Goal: Task Accomplishment & Management: Manage account settings

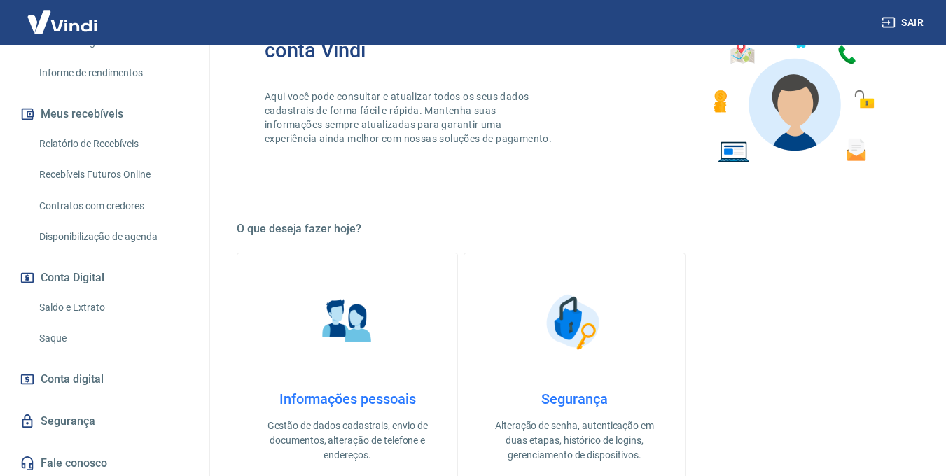
scroll to position [255, 0]
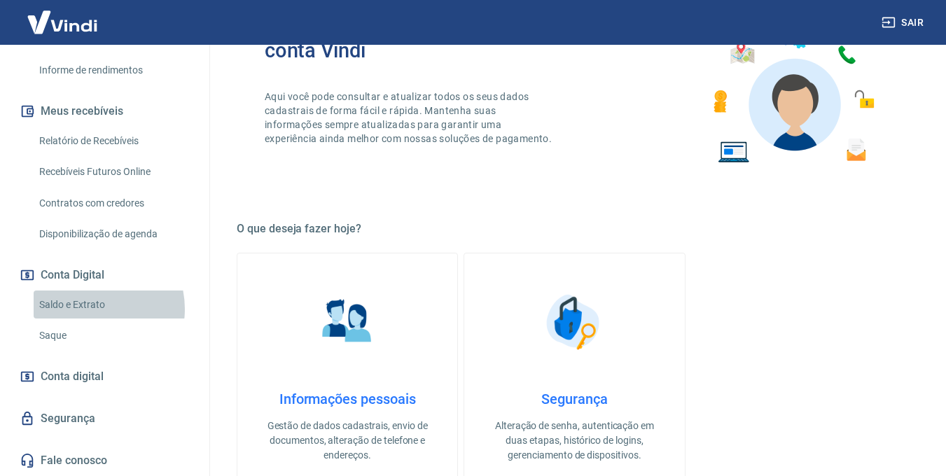
click at [88, 309] on link "Saldo e Extrato" at bounding box center [113, 305] width 159 height 29
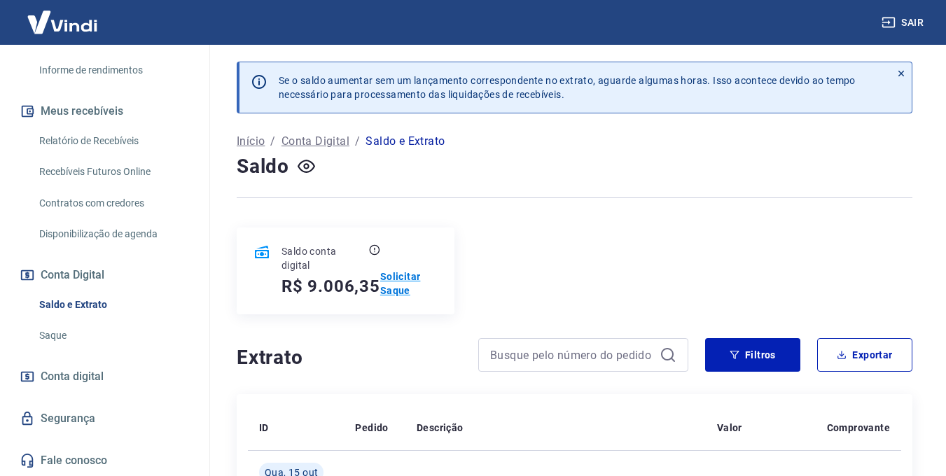
click at [391, 292] on p "Solicitar Saque" at bounding box center [408, 284] width 57 height 28
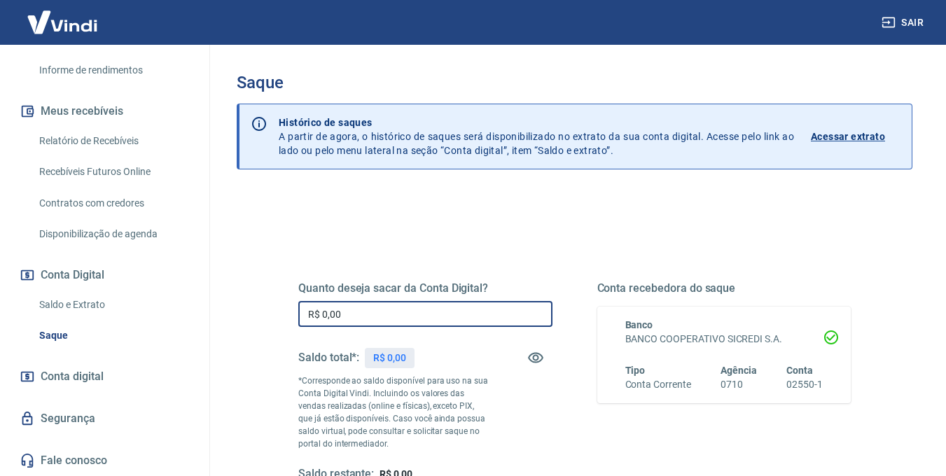
click at [403, 312] on input "R$ 0,00" at bounding box center [425, 314] width 254 height 26
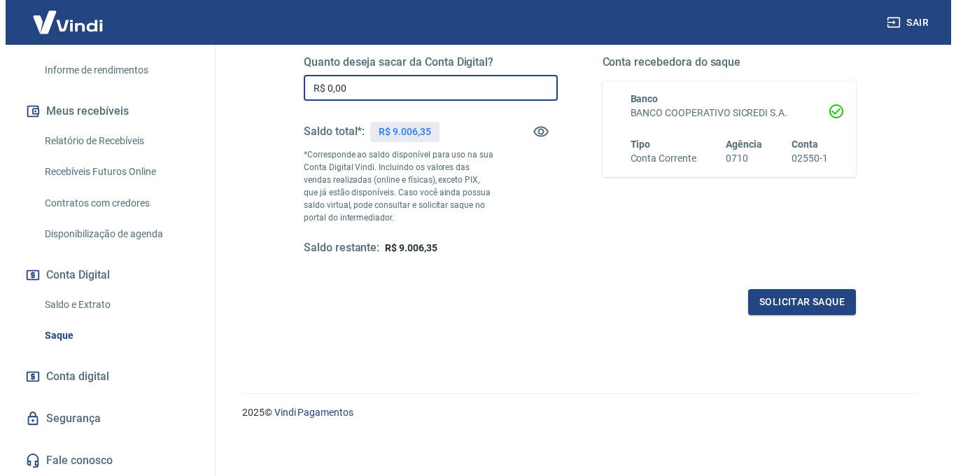
scroll to position [204, 0]
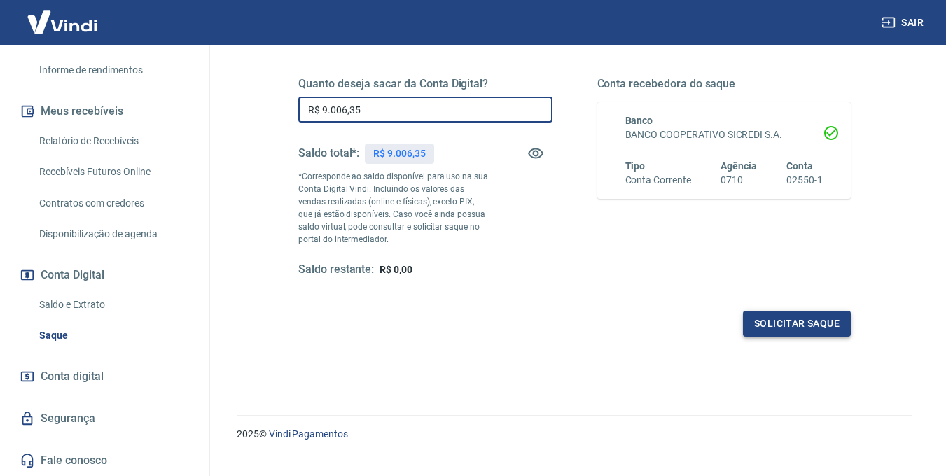
type input "R$ 9.006,35"
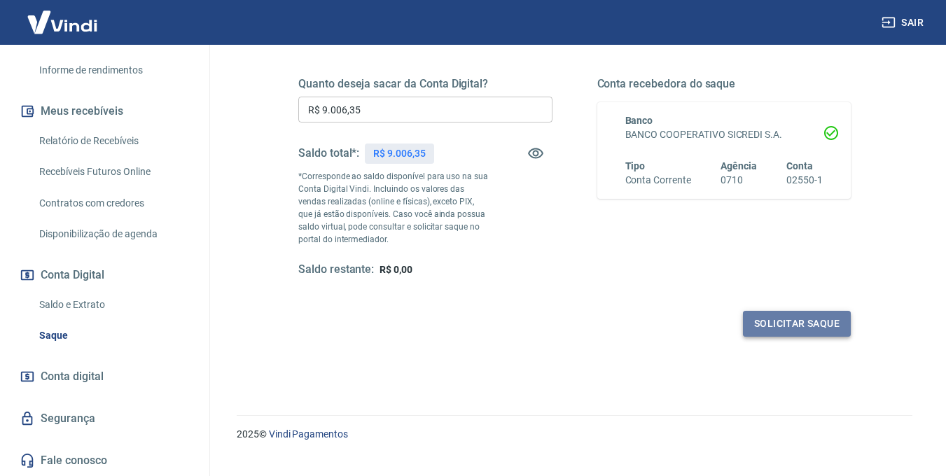
click at [793, 323] on button "Solicitar saque" at bounding box center [797, 324] width 108 height 26
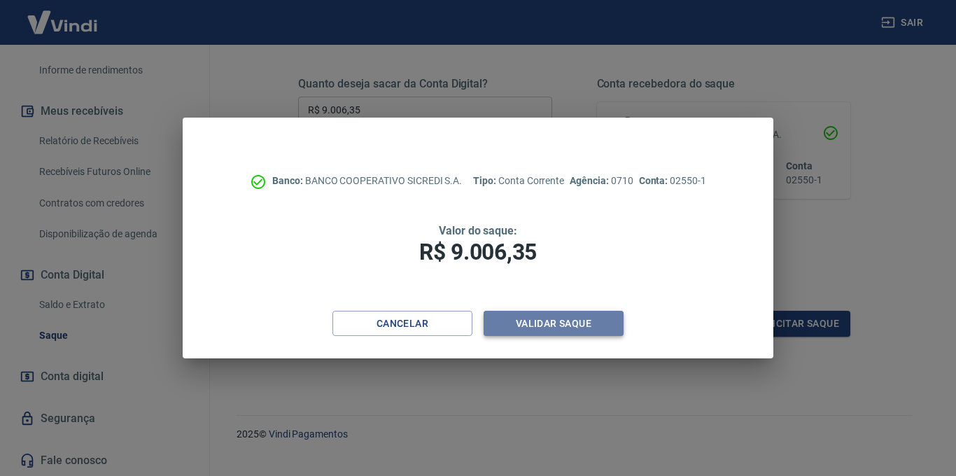
click at [583, 329] on button "Validar saque" at bounding box center [554, 324] width 140 height 26
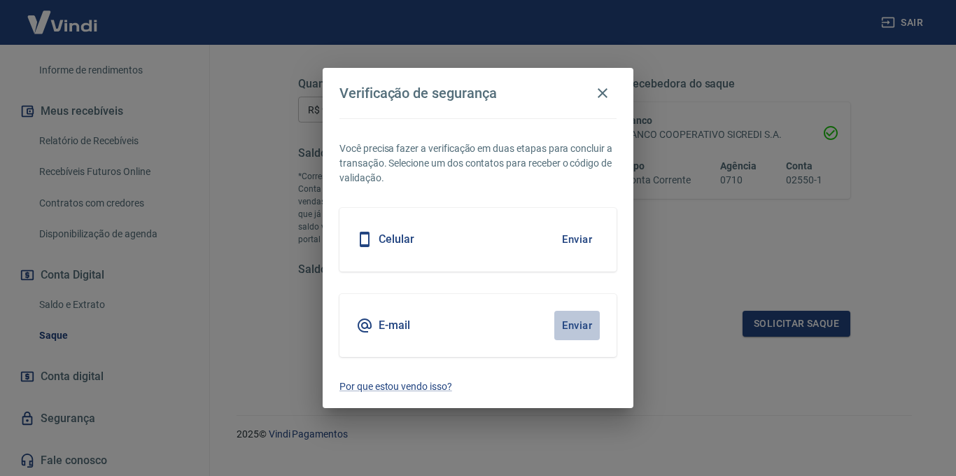
click at [569, 323] on button "Enviar" at bounding box center [578, 325] width 46 height 29
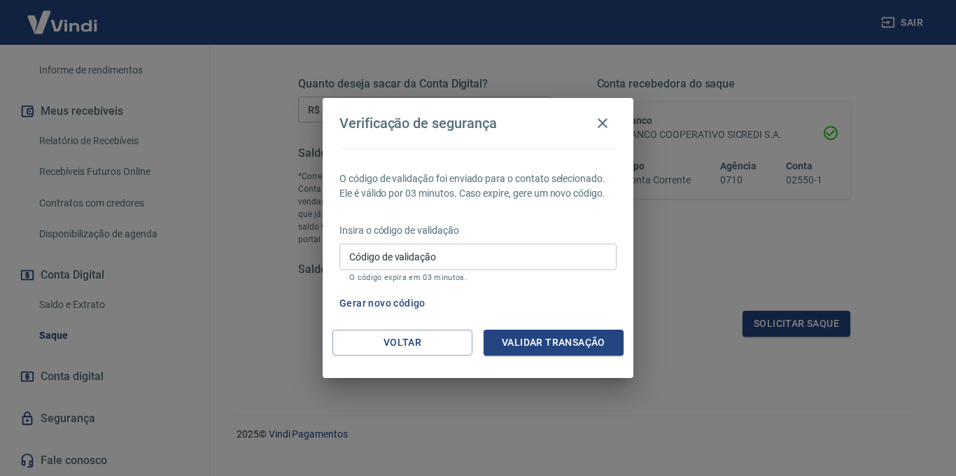
click at [468, 269] on input "Código de validação" at bounding box center [478, 257] width 277 height 26
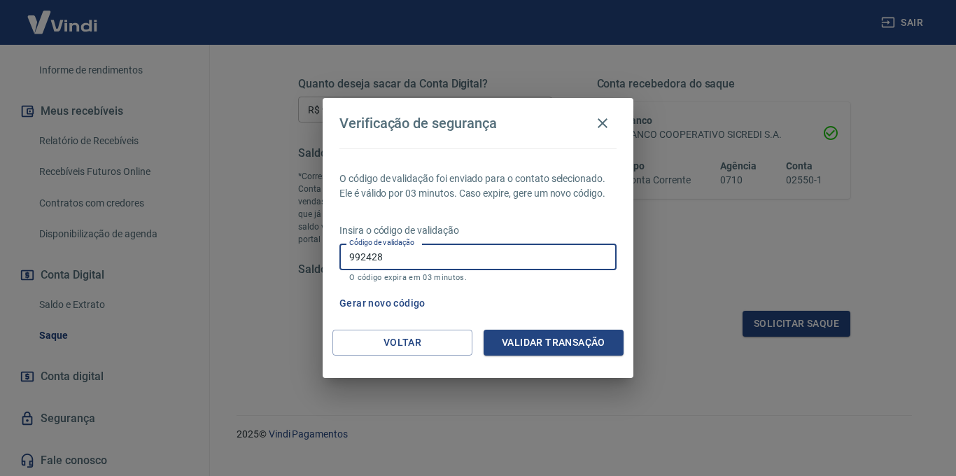
type input "992428"
click at [547, 345] on button "Validar transação" at bounding box center [554, 343] width 140 height 26
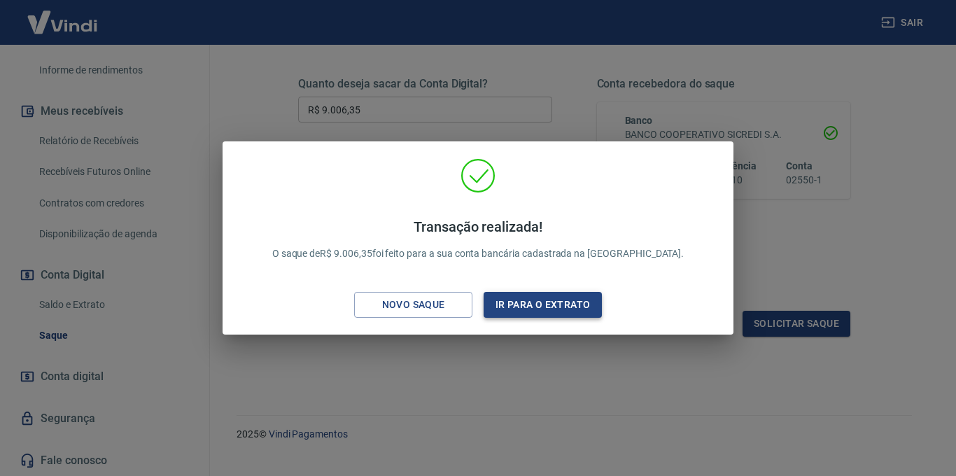
click at [552, 312] on button "Ir para o extrato" at bounding box center [543, 305] width 118 height 26
